Goal: Check status: Check status

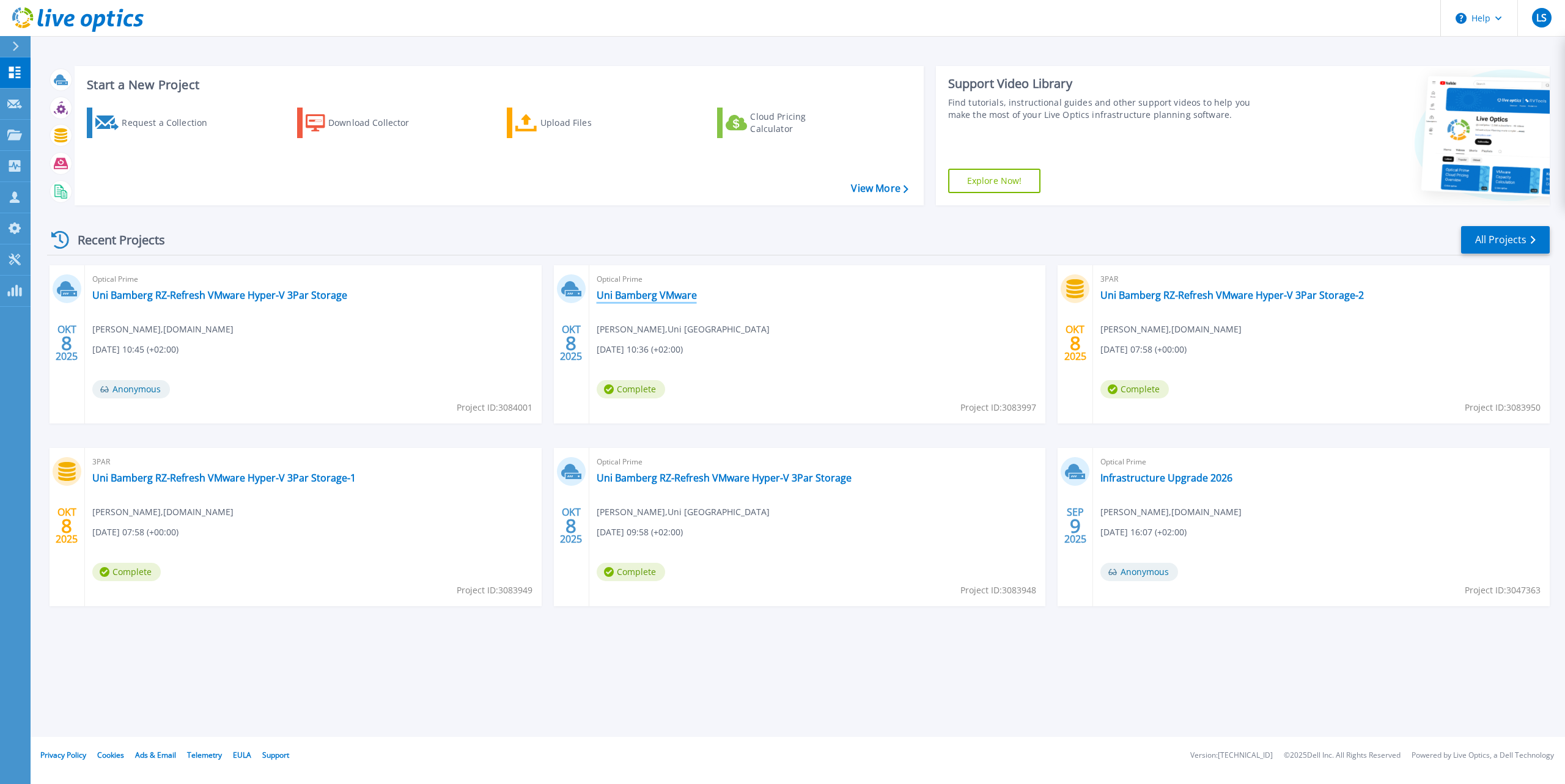
click at [625, 295] on link "Uni Bamberg VMware" at bounding box center [646, 295] width 100 height 12
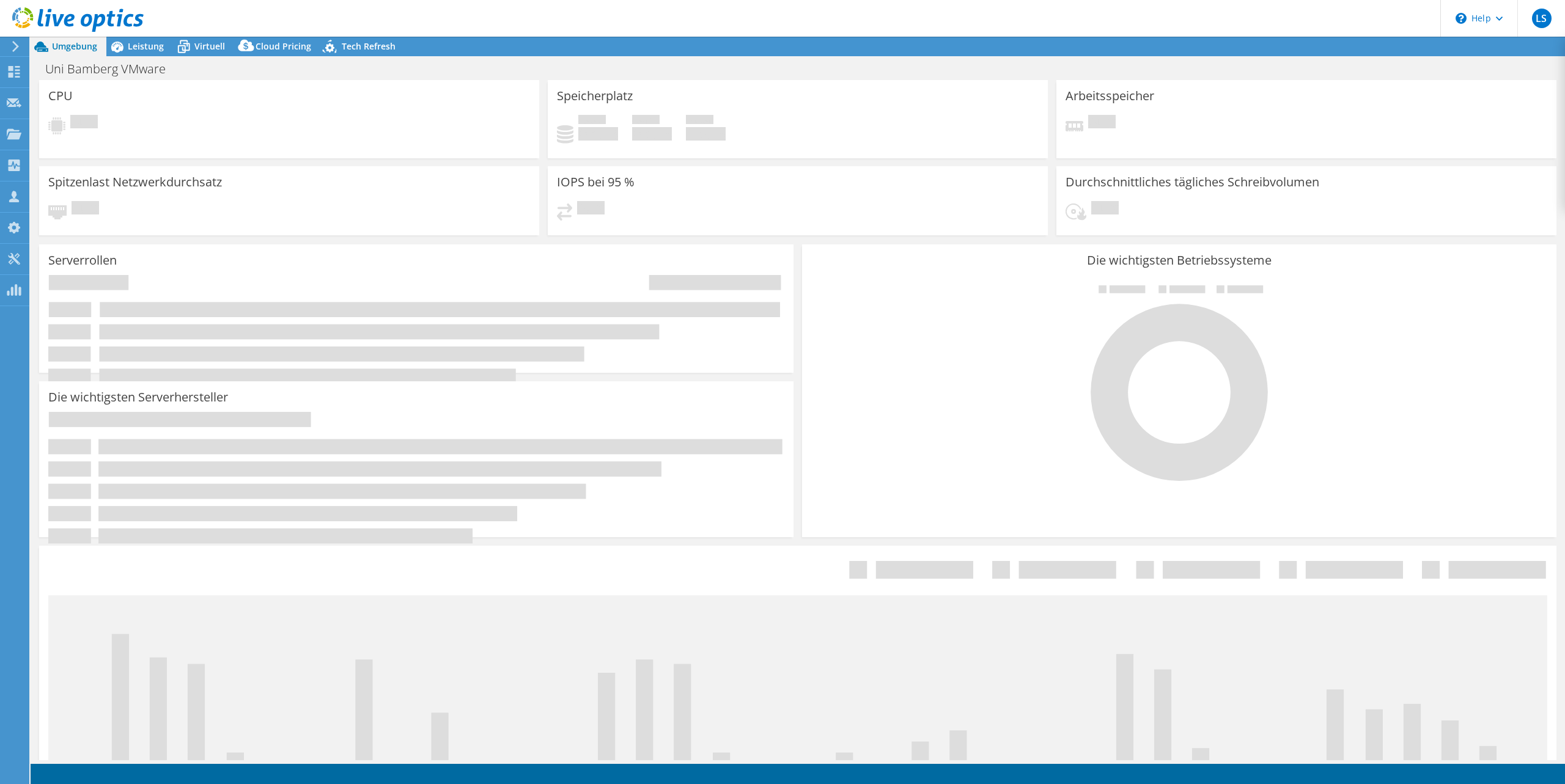
select select "USD"
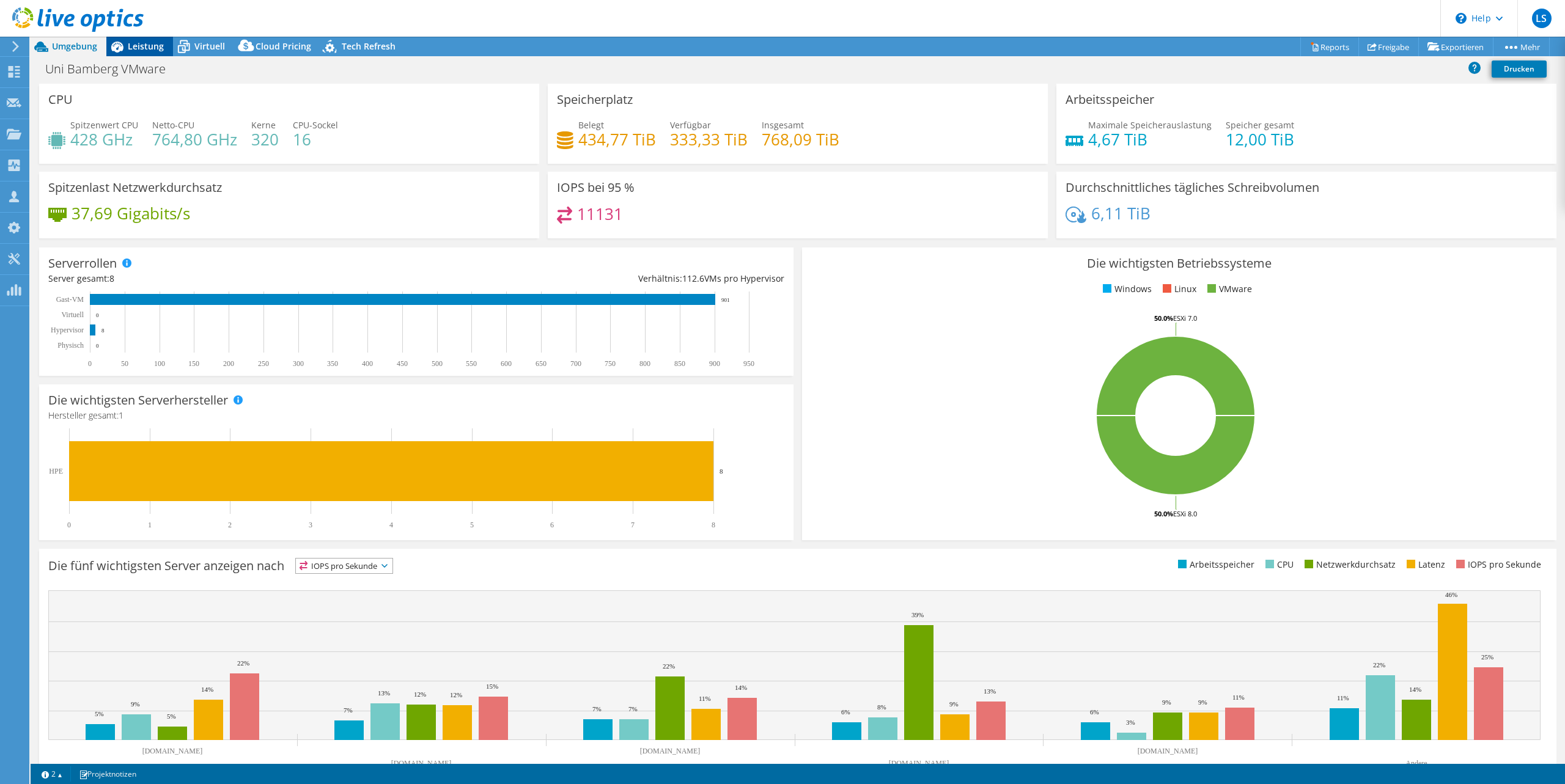
click at [144, 51] on span "Leistung" at bounding box center [146, 46] width 36 height 12
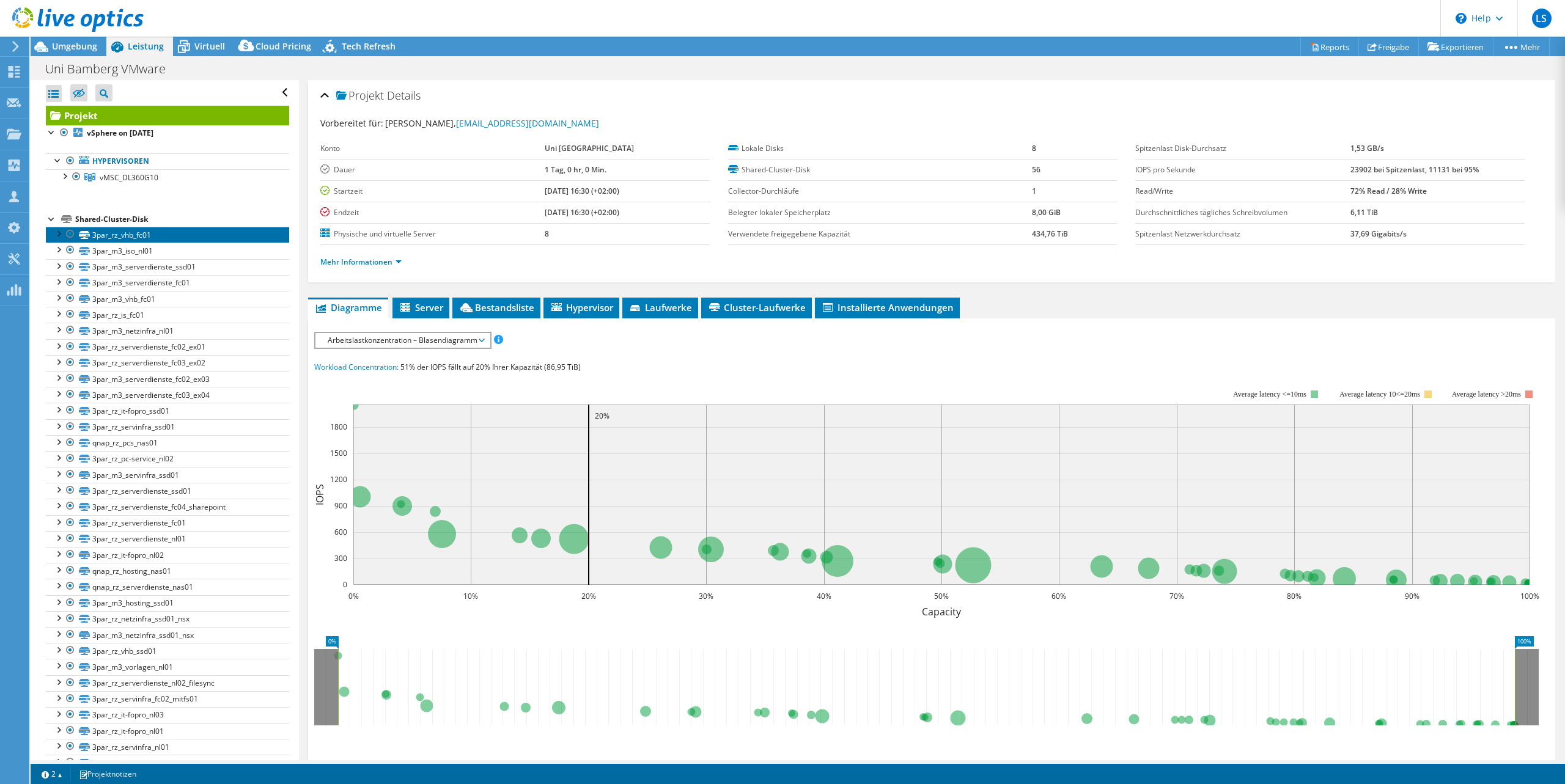
click at [165, 233] on link "3par_rz_vhb_fc01" at bounding box center [167, 234] width 243 height 16
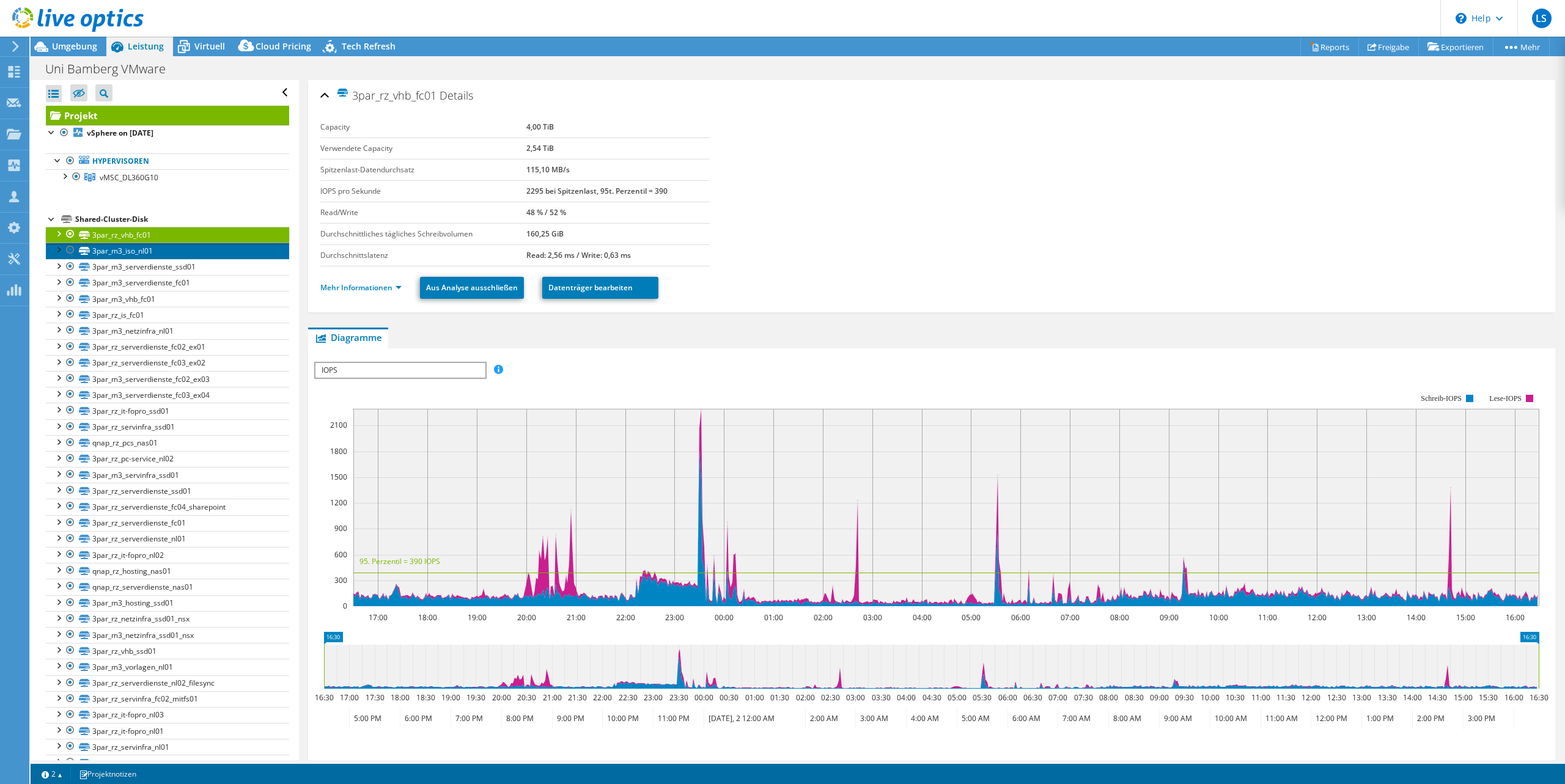
click at [180, 253] on link "3par_m3_iso_nl01" at bounding box center [167, 250] width 243 height 16
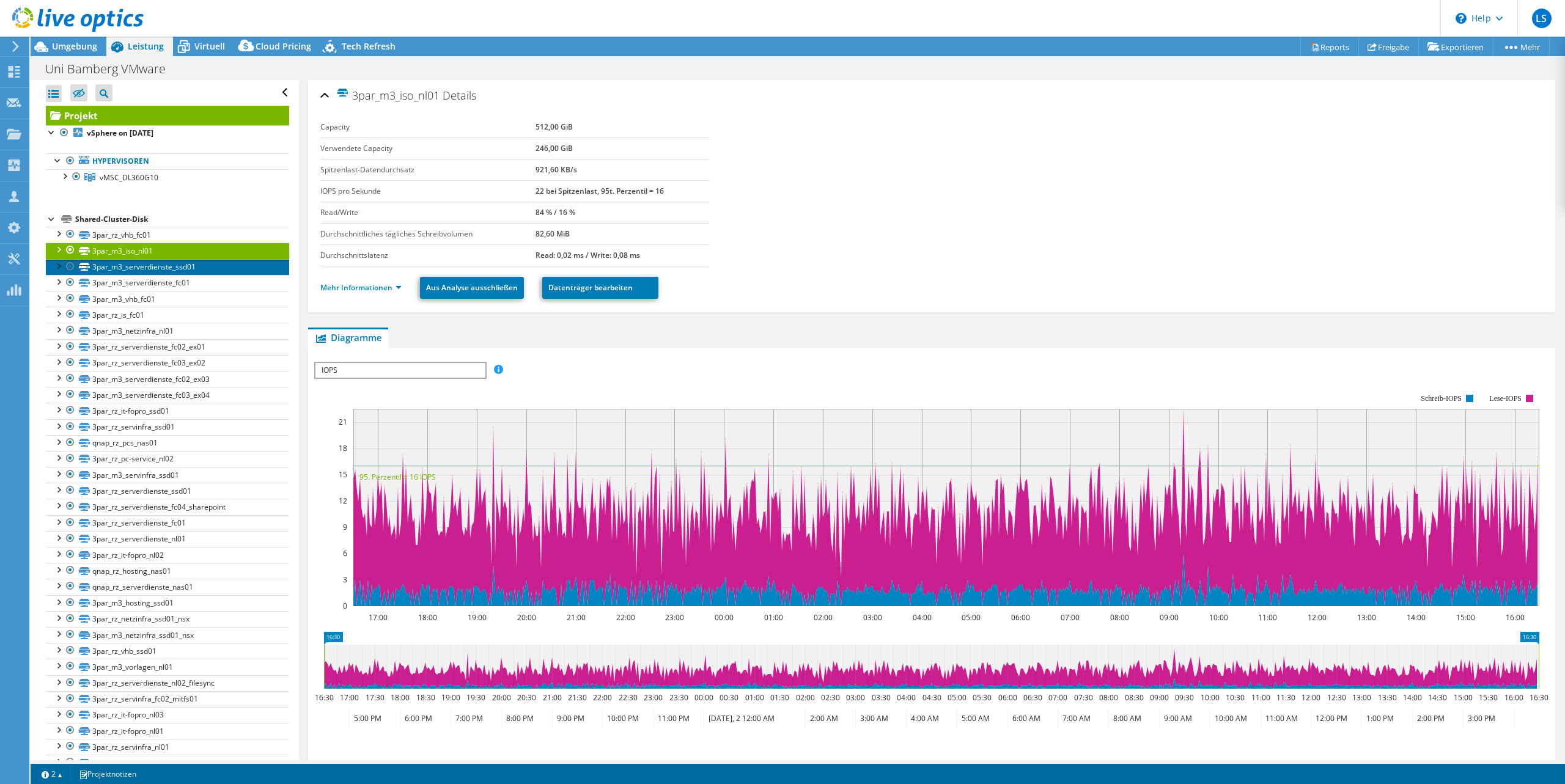
click at [216, 266] on link "3par_m3_serverdienste_ssd01" at bounding box center [167, 266] width 243 height 16
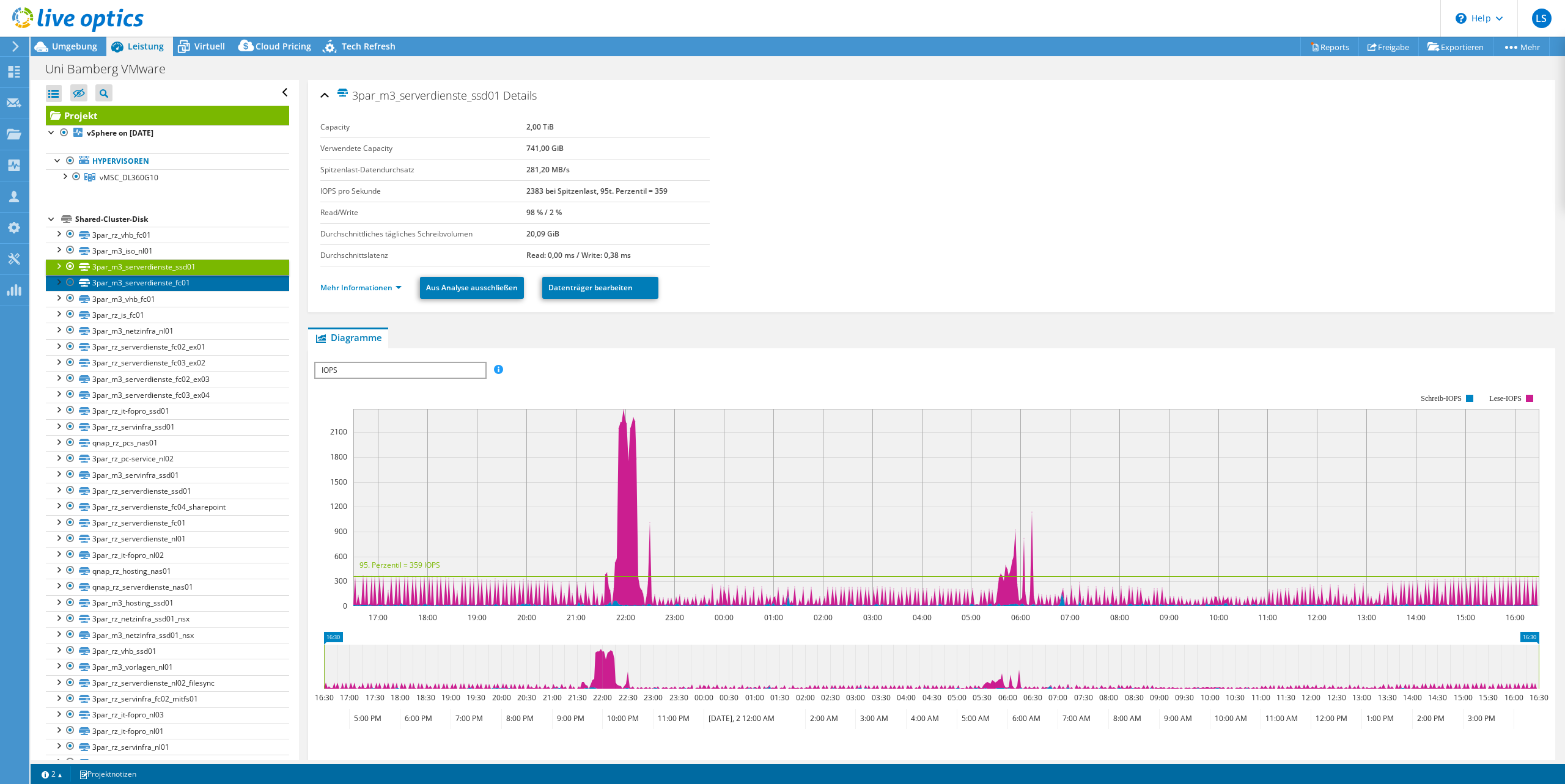
click at [202, 279] on link "3par_m3_serverdienste_fc01" at bounding box center [167, 283] width 243 height 16
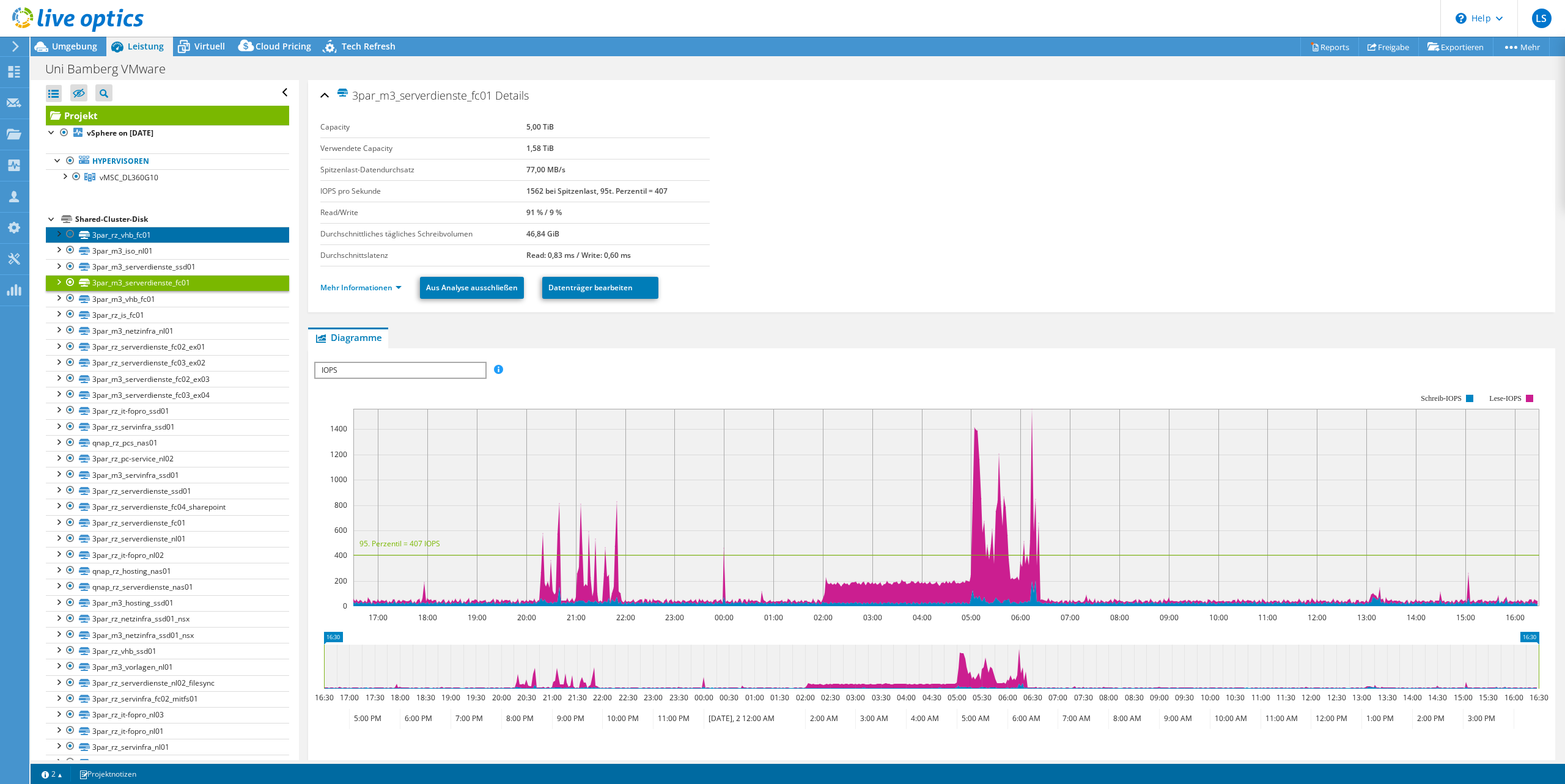
click at [169, 230] on link "3par_rz_vhb_fc01" at bounding box center [167, 234] width 243 height 16
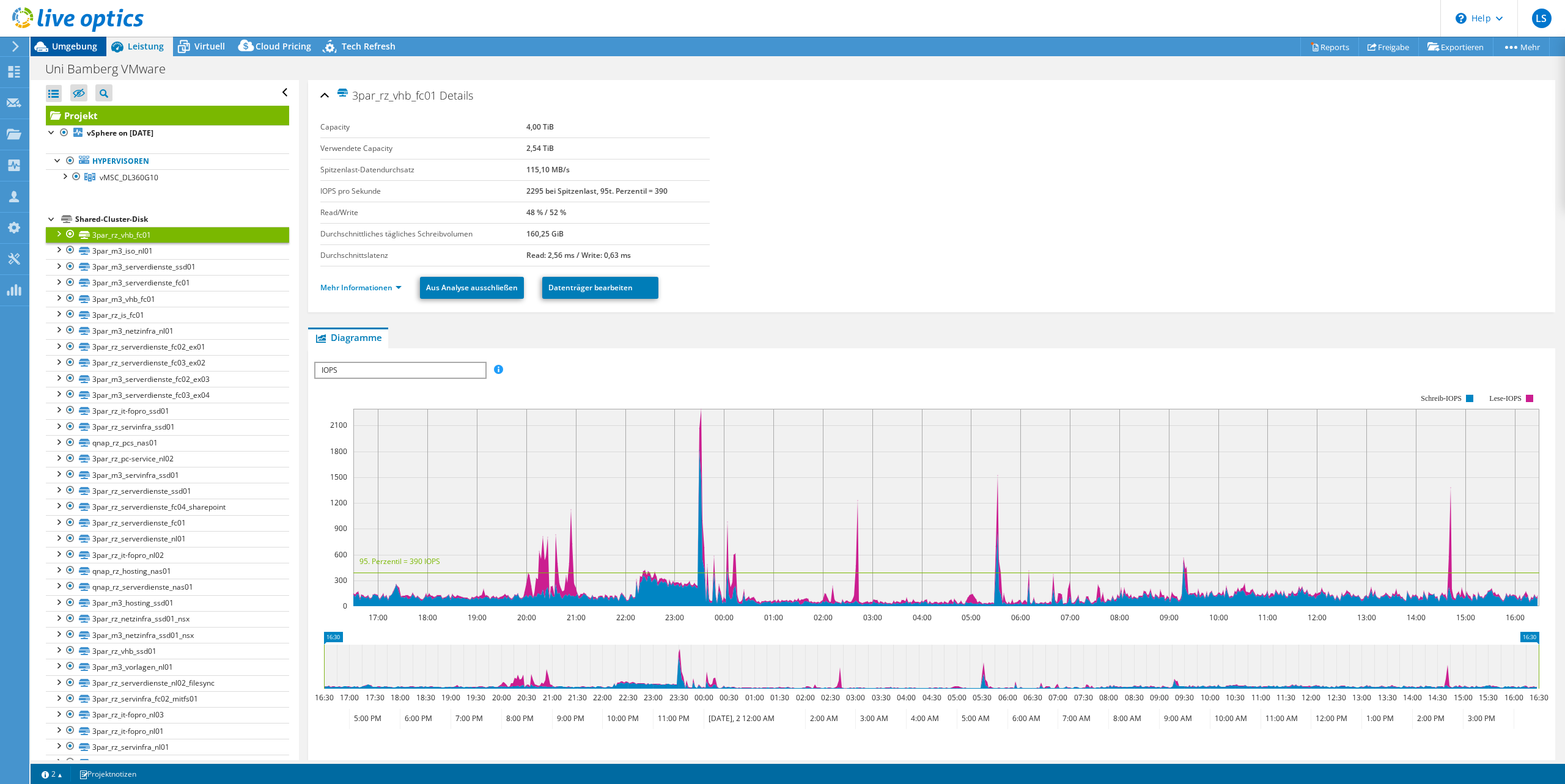
click at [62, 45] on span "Umgebung" at bounding box center [74, 46] width 45 height 12
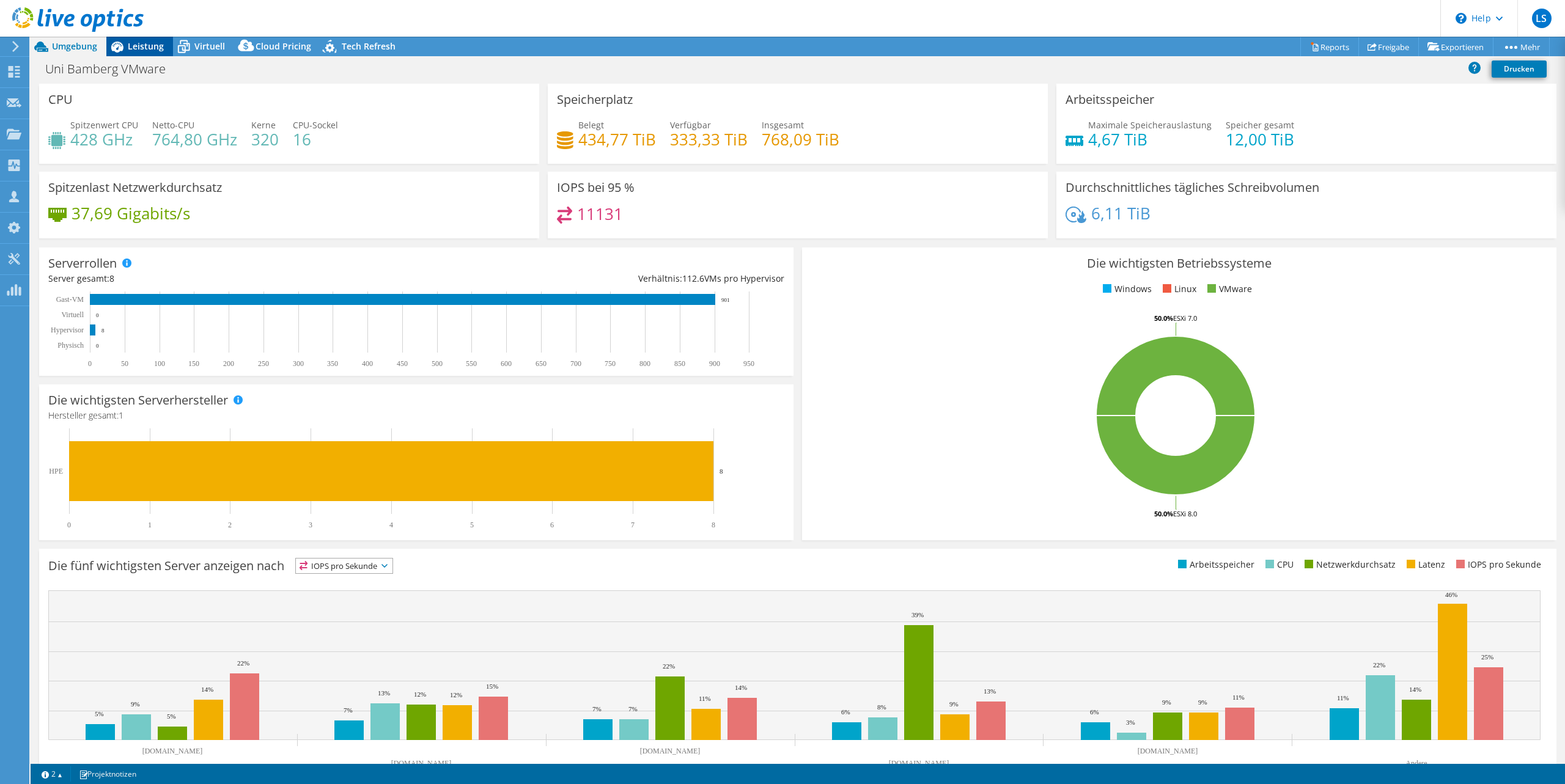
click at [148, 45] on span "Leistung" at bounding box center [146, 46] width 36 height 12
